Goal: Information Seeking & Learning: Find specific fact

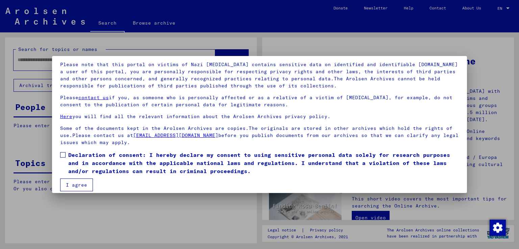
scroll to position [50, 0]
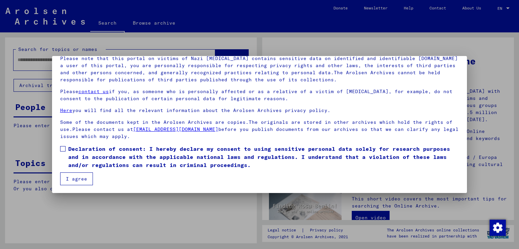
click at [64, 149] on span at bounding box center [62, 148] width 5 height 5
click at [67, 180] on button "I agree" at bounding box center [76, 179] width 33 height 13
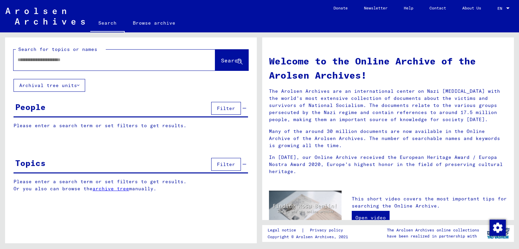
click at [103, 64] on div at bounding box center [104, 59] width 181 height 15
click at [100, 64] on div at bounding box center [104, 59] width 181 height 15
click at [59, 55] on div at bounding box center [104, 59] width 181 height 15
click at [59, 56] on div at bounding box center [104, 59] width 181 height 15
click at [50, 58] on input "text" at bounding box center [106, 59] width 177 height 7
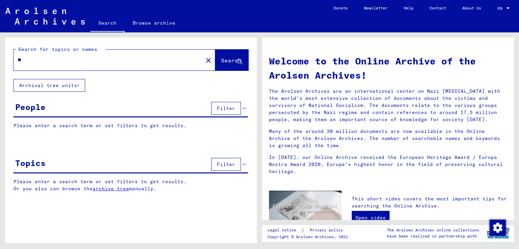
type input "*"
type input "**********"
click at [215, 59] on button "Search" at bounding box center [231, 60] width 33 height 21
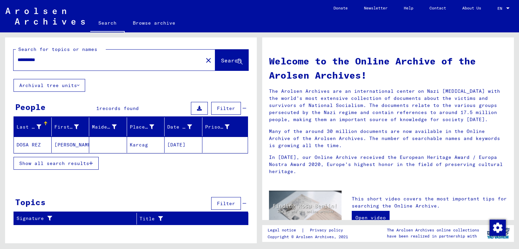
click at [178, 144] on mat-cell "[DATE]" at bounding box center [184, 145] width 38 height 16
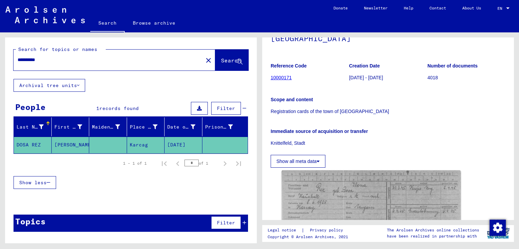
scroll to position [157, 0]
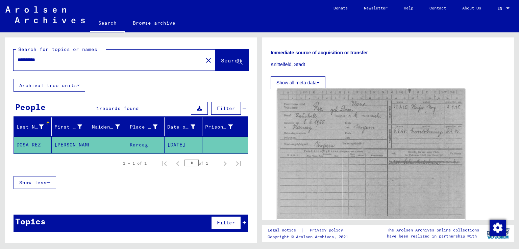
click at [329, 148] on img at bounding box center [371, 154] width 189 height 131
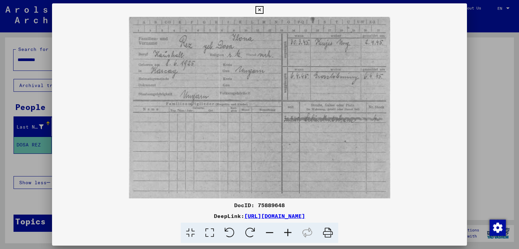
click at [291, 231] on icon at bounding box center [288, 233] width 18 height 21
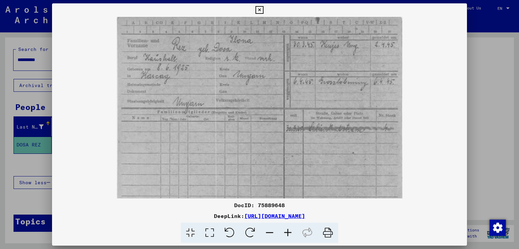
click at [291, 231] on icon at bounding box center [288, 233] width 18 height 21
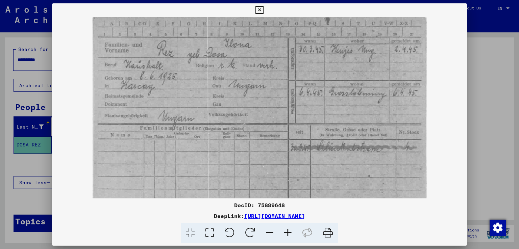
click at [291, 231] on icon at bounding box center [288, 233] width 18 height 21
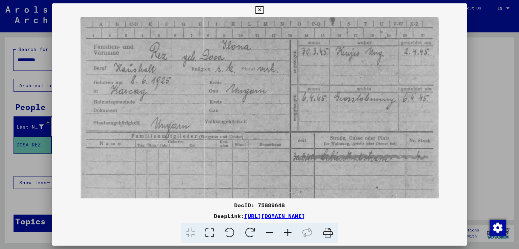
click at [291, 231] on icon at bounding box center [288, 233] width 18 height 21
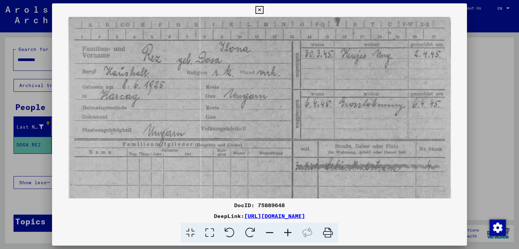
click at [291, 231] on icon at bounding box center [288, 233] width 18 height 21
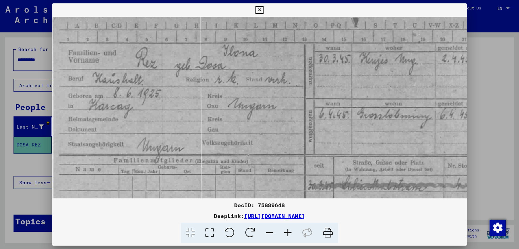
click at [291, 231] on icon at bounding box center [288, 233] width 18 height 21
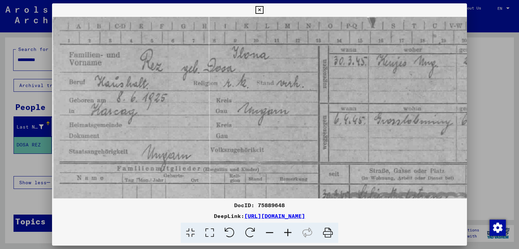
scroll to position [0, 0]
drag, startPoint x: 218, startPoint y: 170, endPoint x: 221, endPoint y: 173, distance: 5.0
click at [221, 173] on img at bounding box center [280, 175] width 456 height 317
